Goal: Task Accomplishment & Management: Manage account settings

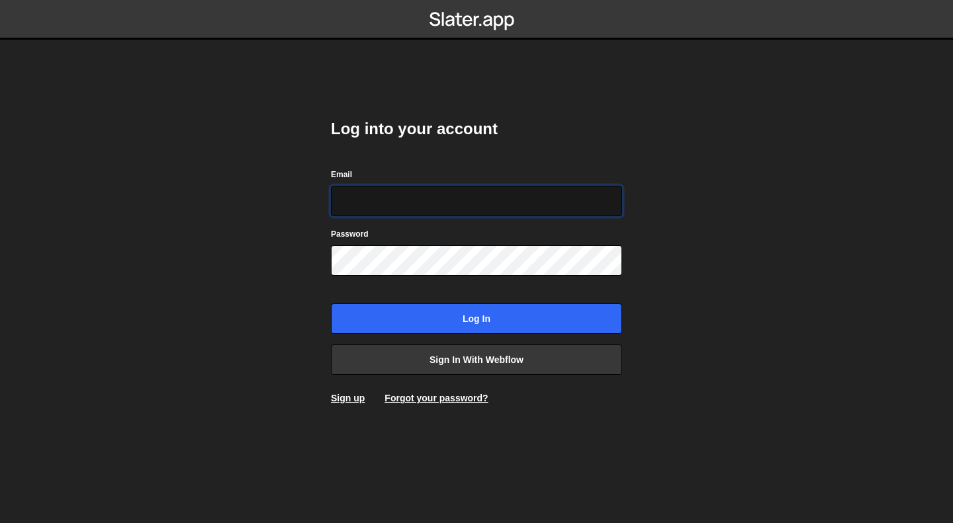
type input "julien@visum.run"
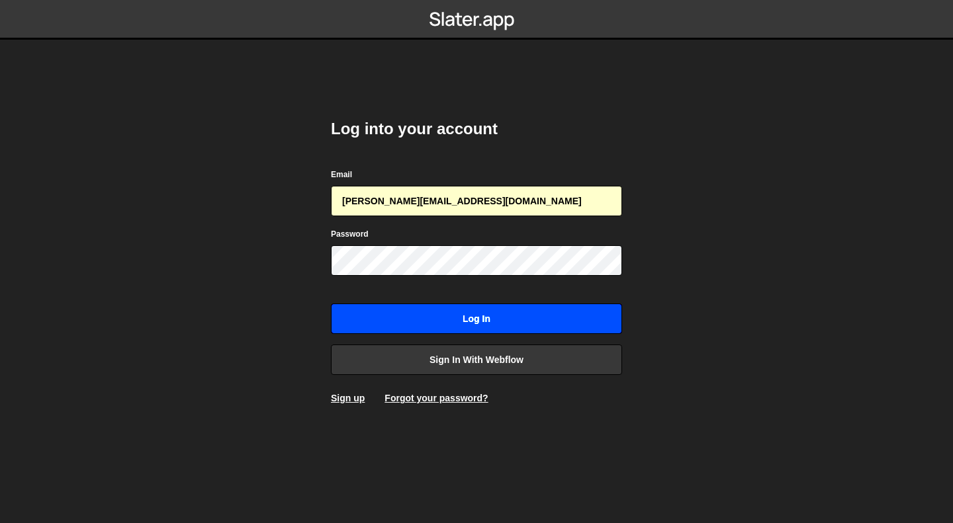
click at [449, 319] on input "Log in" at bounding box center [476, 319] width 291 height 30
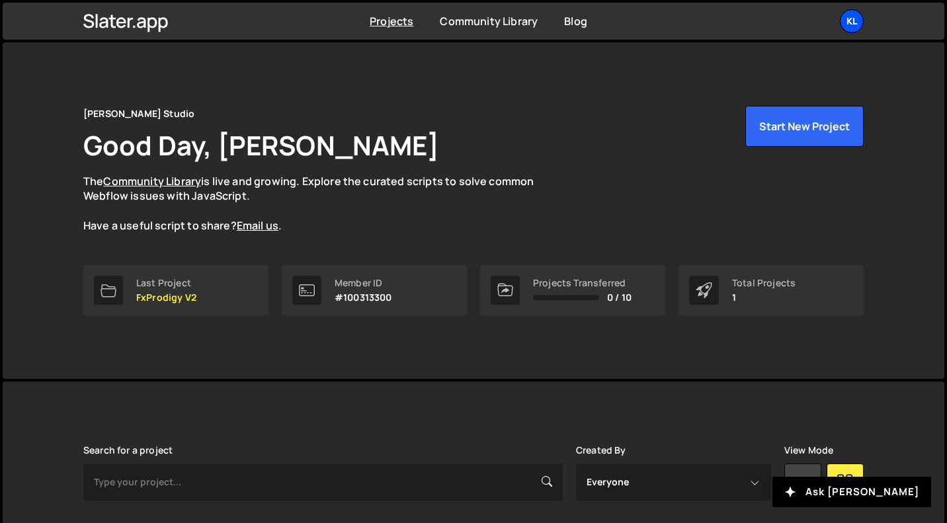
click at [848, 19] on div "Kl" at bounding box center [852, 21] width 24 height 24
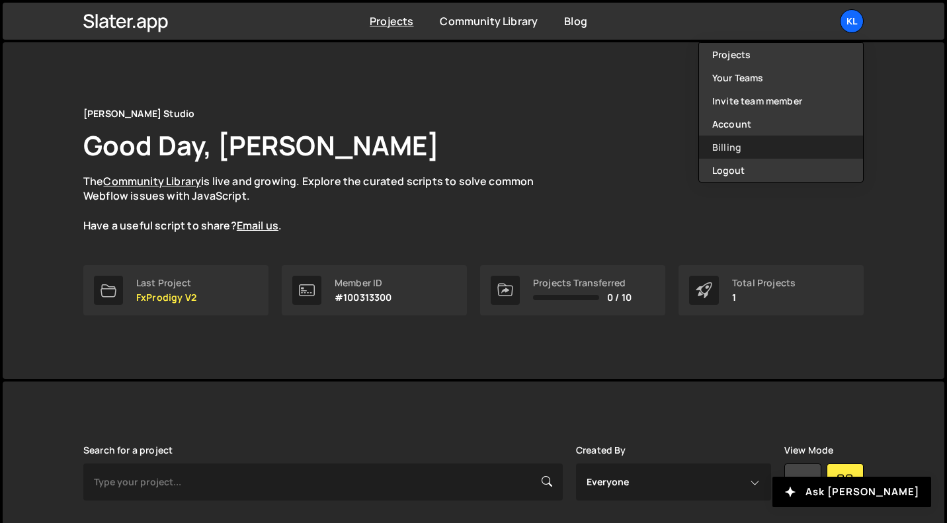
click at [755, 150] on link "Billing" at bounding box center [781, 147] width 164 height 23
